Goal: Transaction & Acquisition: Purchase product/service

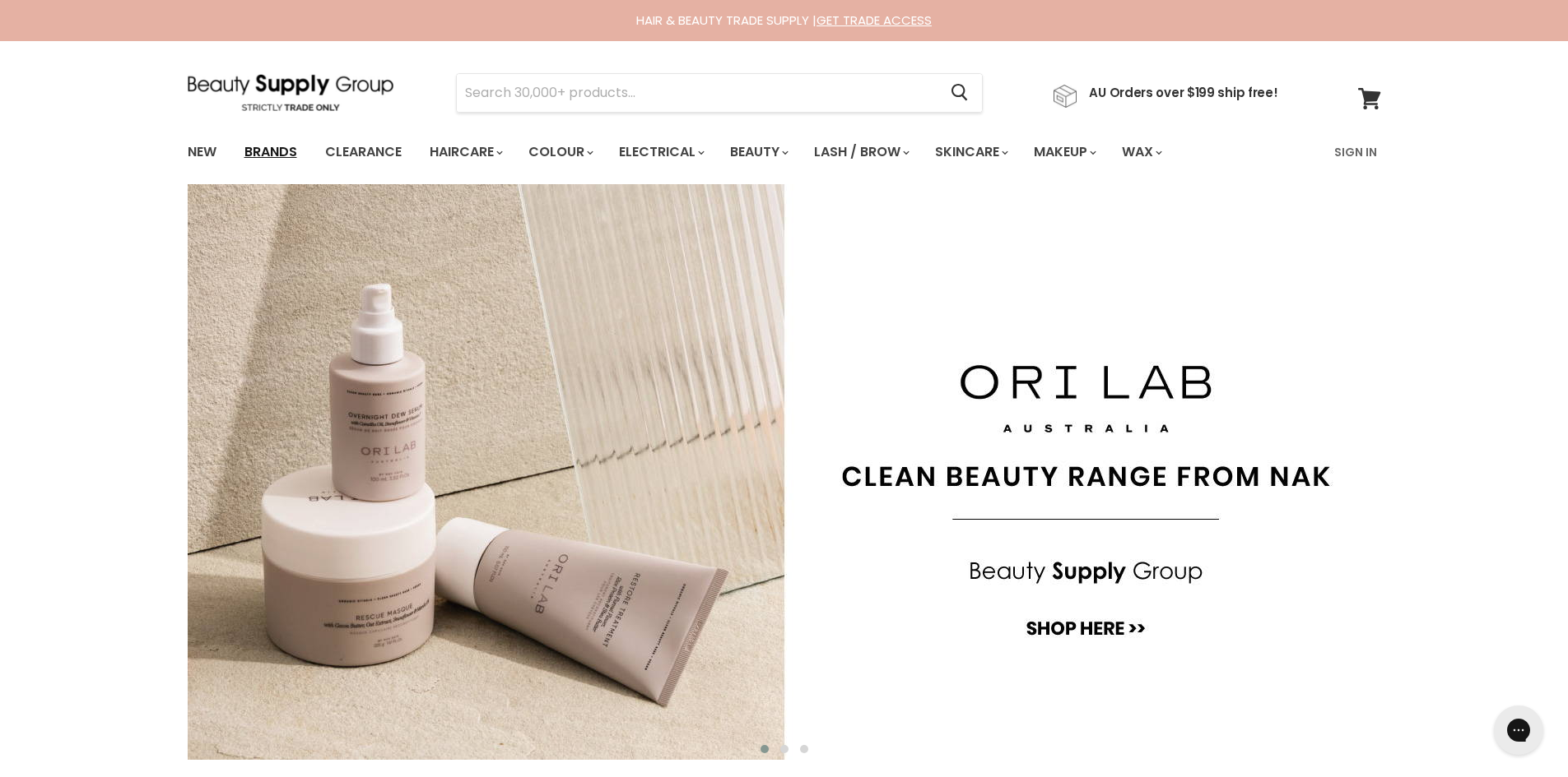
click at [261, 150] on link "Brands" at bounding box center [270, 152] width 77 height 35
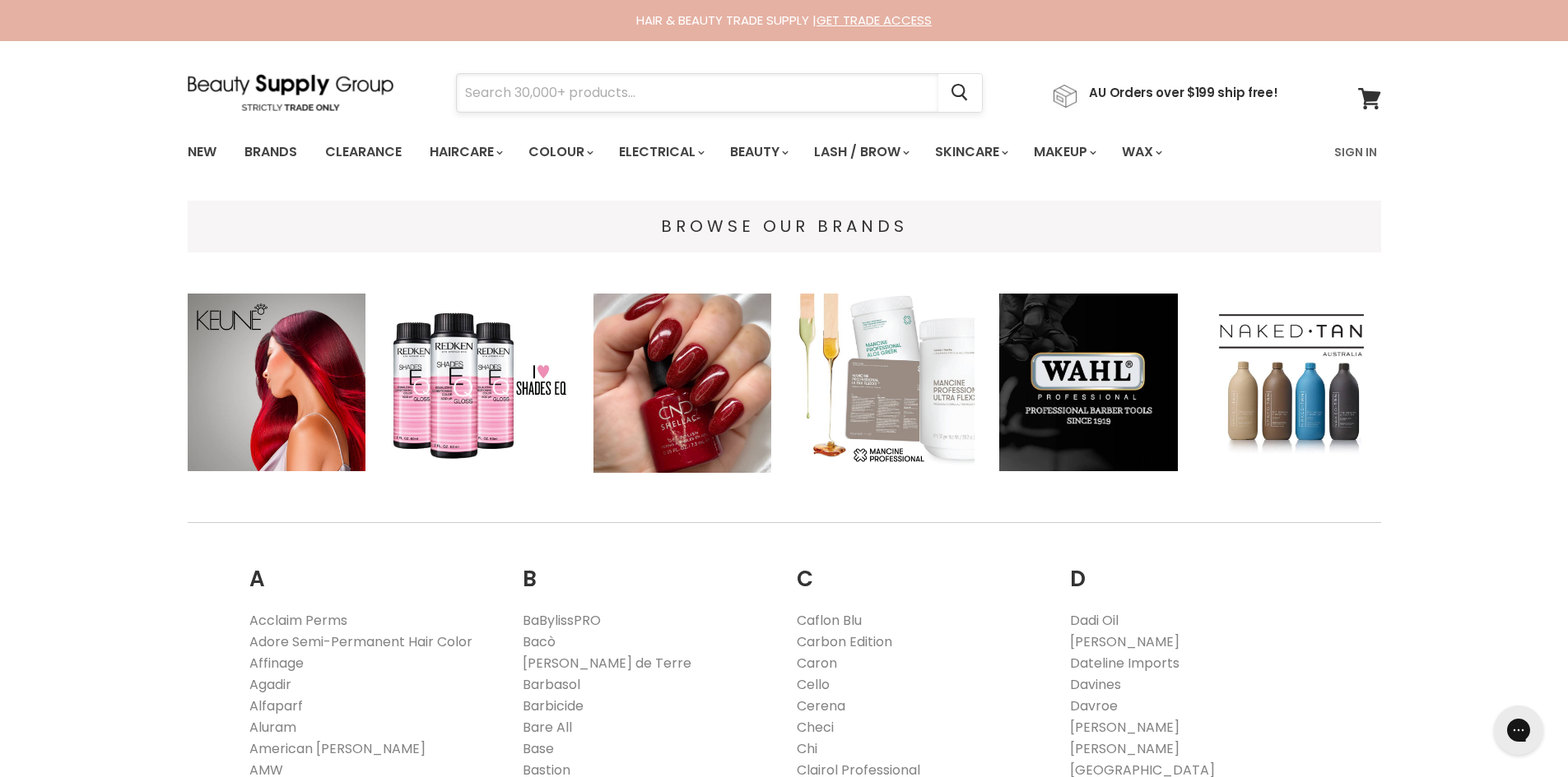
click at [687, 92] on input "Search" at bounding box center [697, 93] width 481 height 38
type input ")"
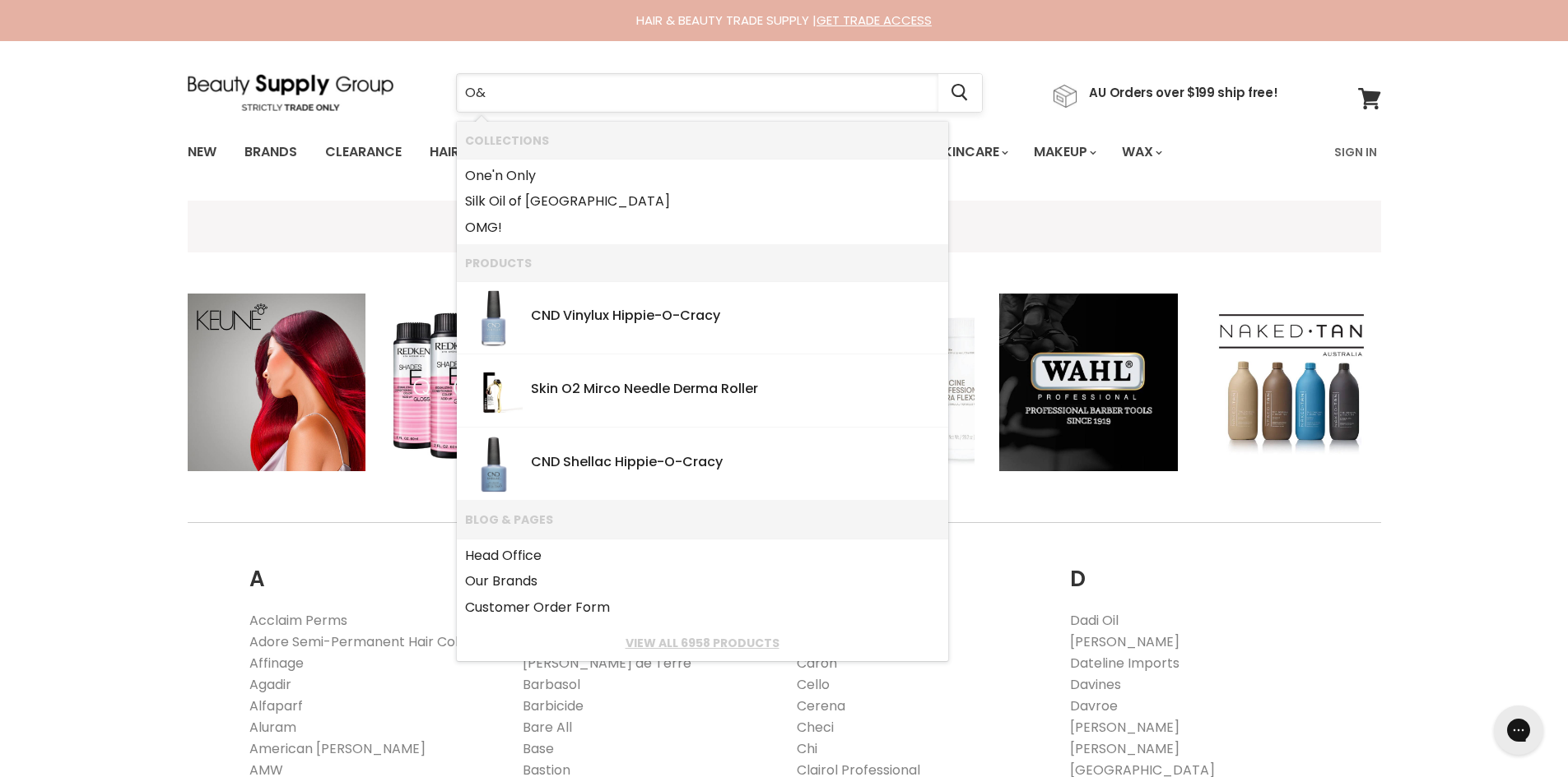
type input "O&M"
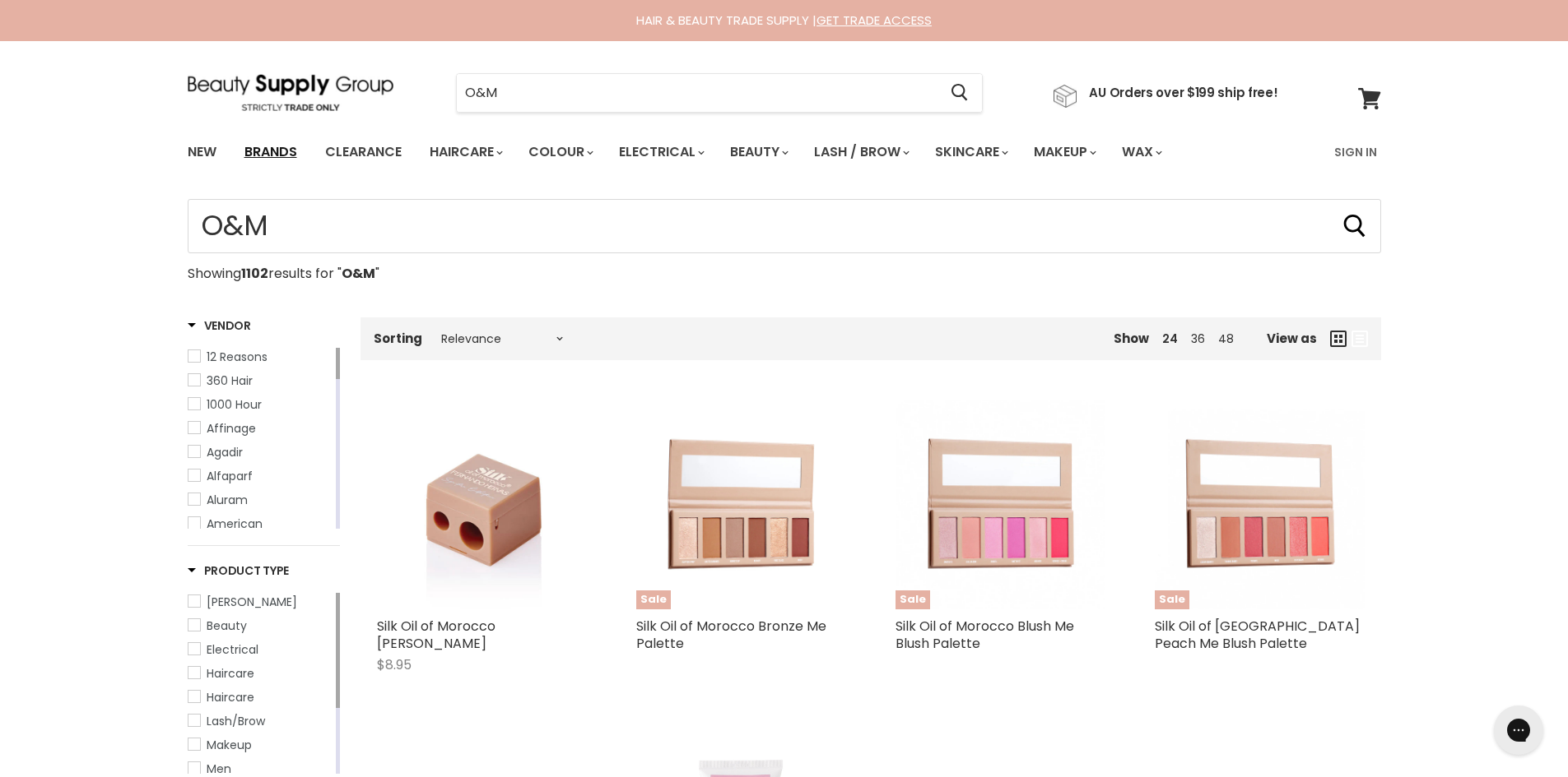
click at [259, 155] on link "Brands" at bounding box center [270, 152] width 77 height 35
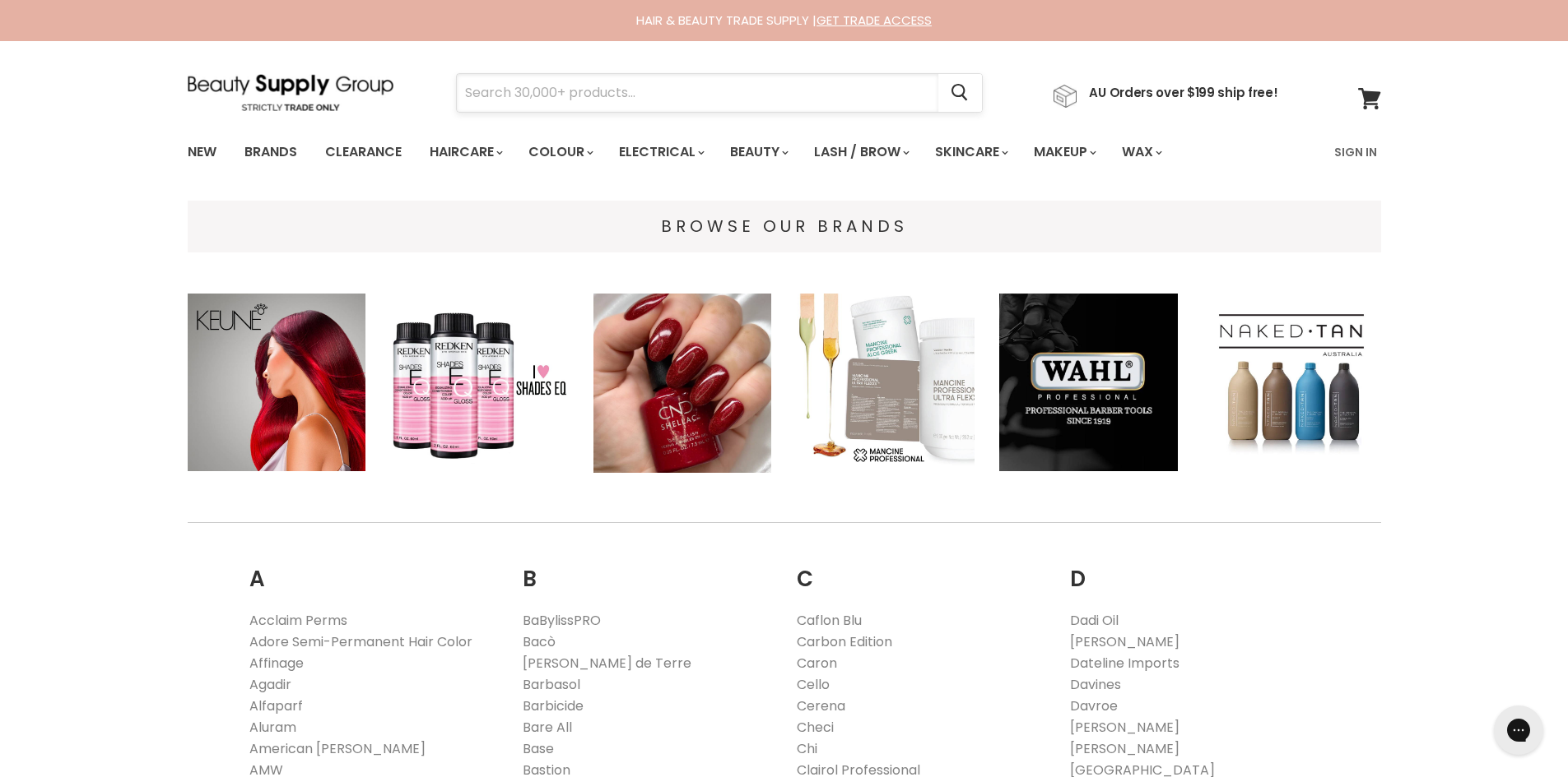
click at [666, 97] on input "Search" at bounding box center [697, 93] width 481 height 38
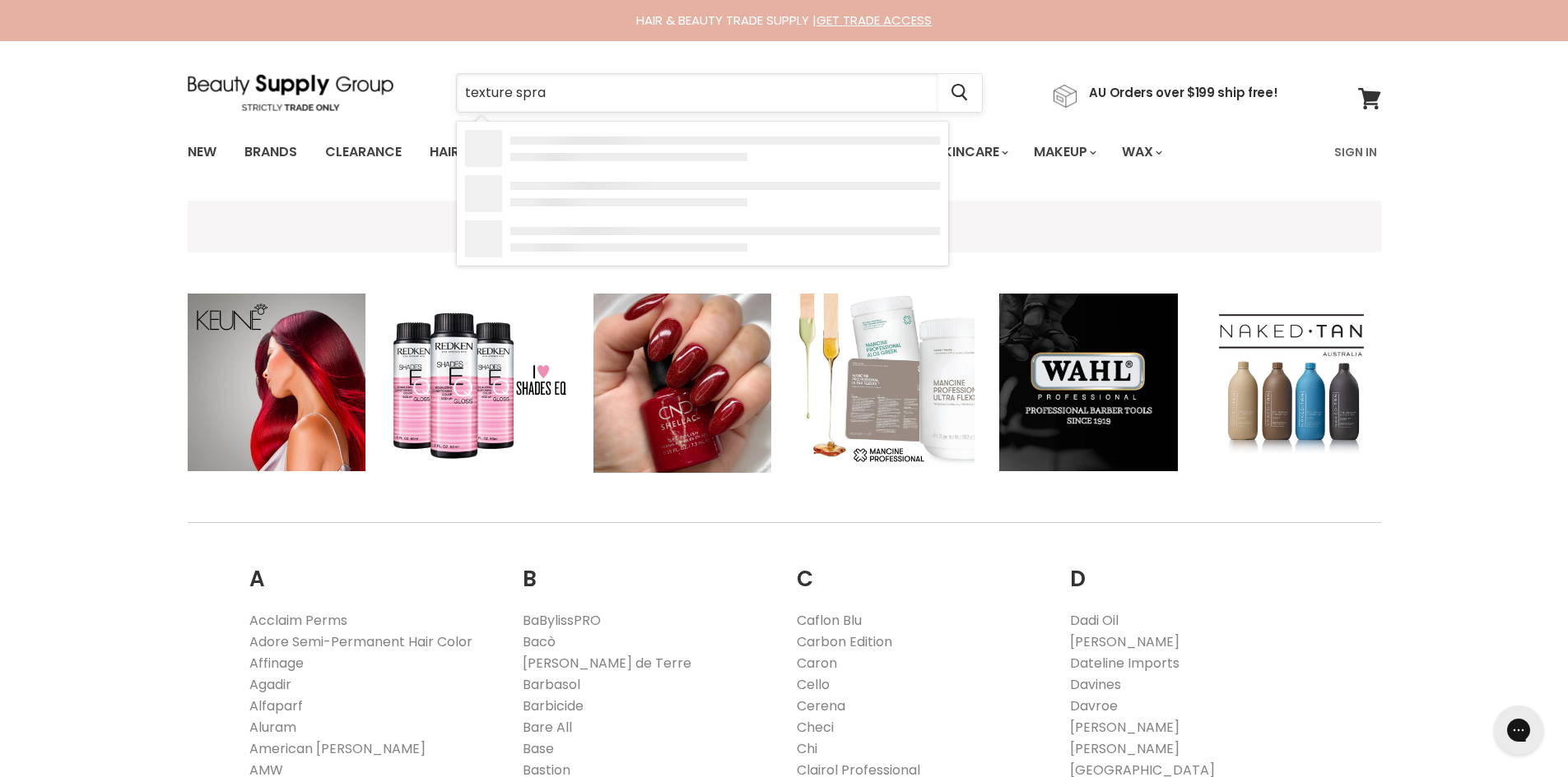
type input "texture spray"
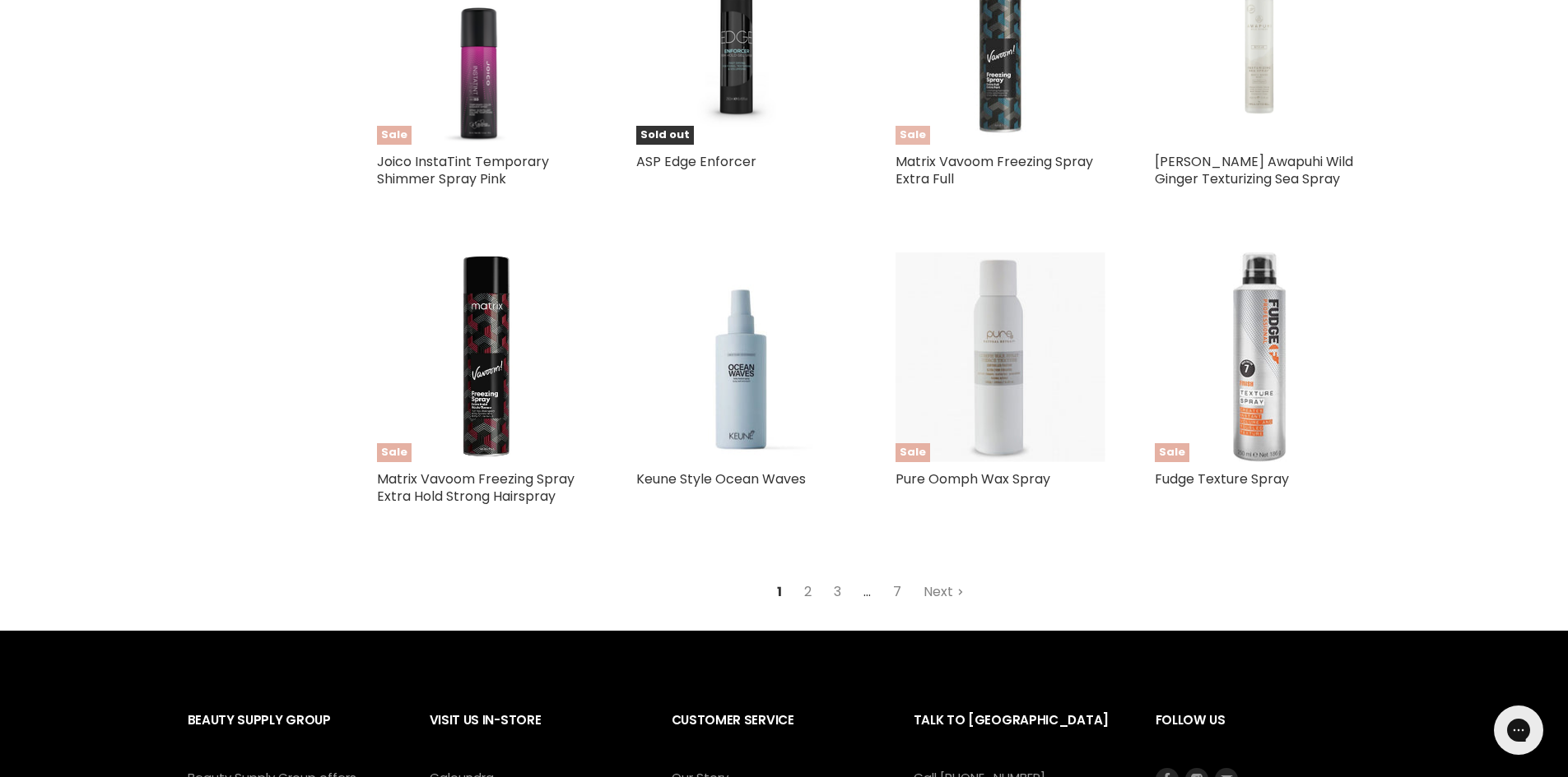
scroll to position [1975, 0]
